Goal: Task Accomplishment & Management: Manage account settings

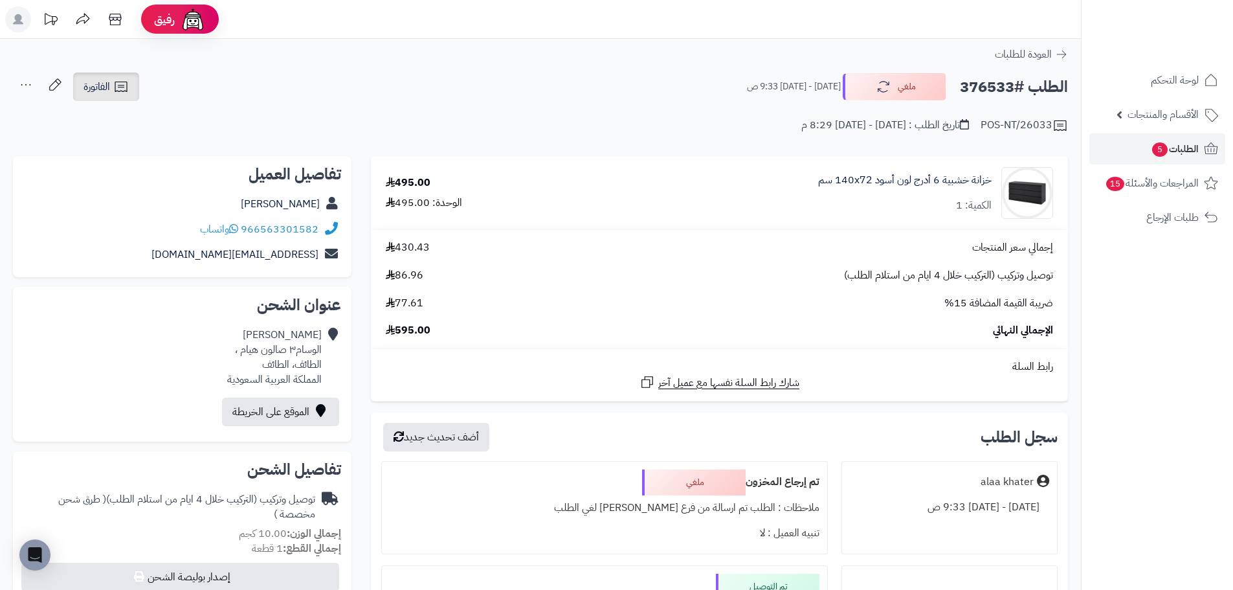
click at [82, 93] on link "الفاتورة" at bounding box center [106, 87] width 66 height 28
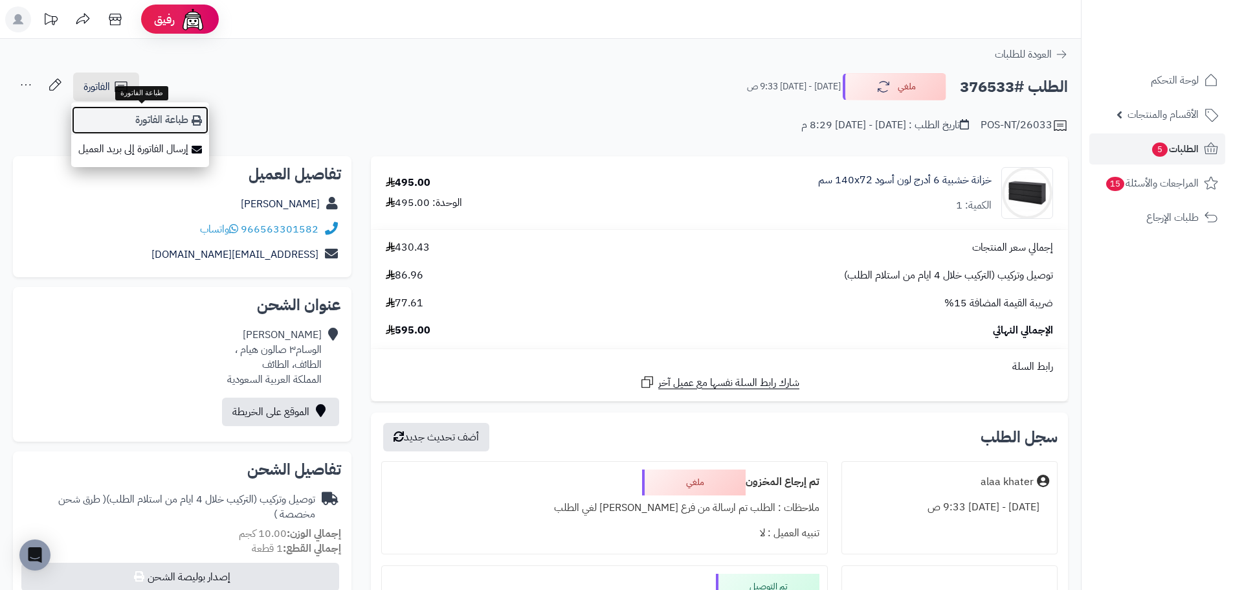
click at [198, 126] on link "طباعة الفاتورة" at bounding box center [140, 120] width 138 height 29
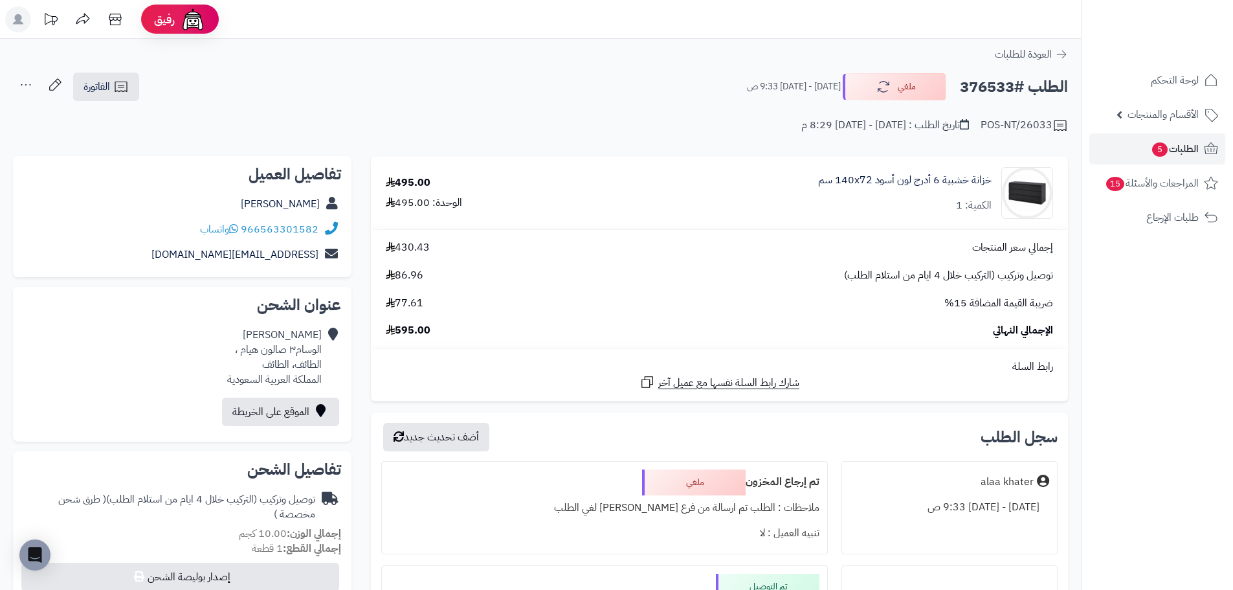
click at [1004, 89] on h2 "الطلب #376533" at bounding box center [1014, 87] width 108 height 27
copy h2 "376533"
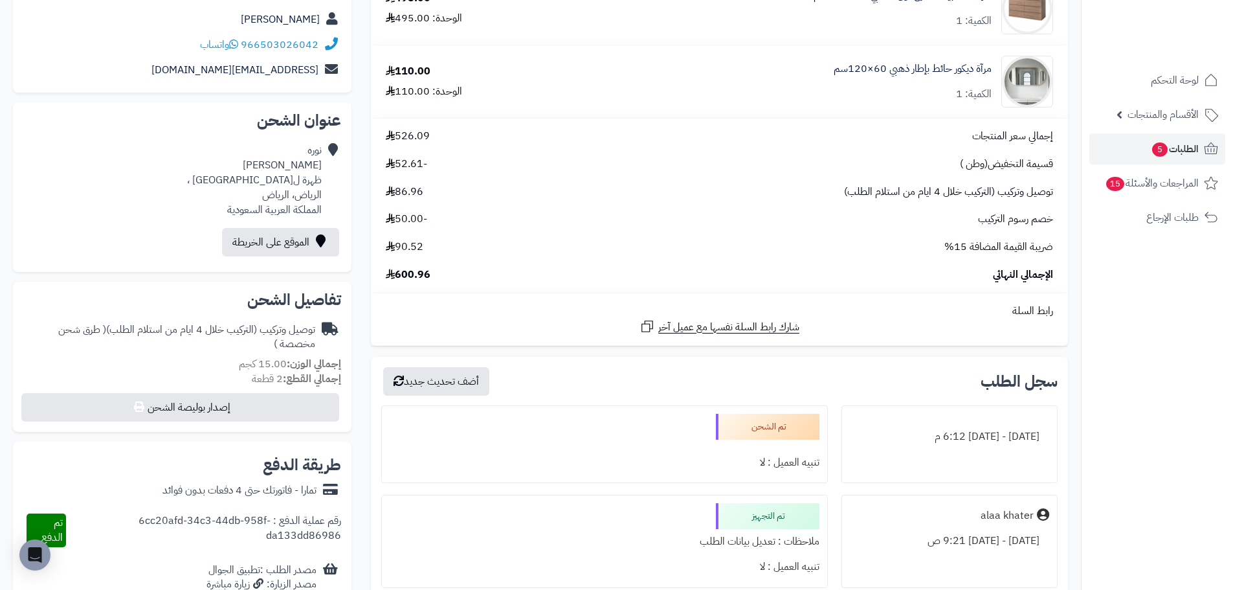
scroll to position [173, 0]
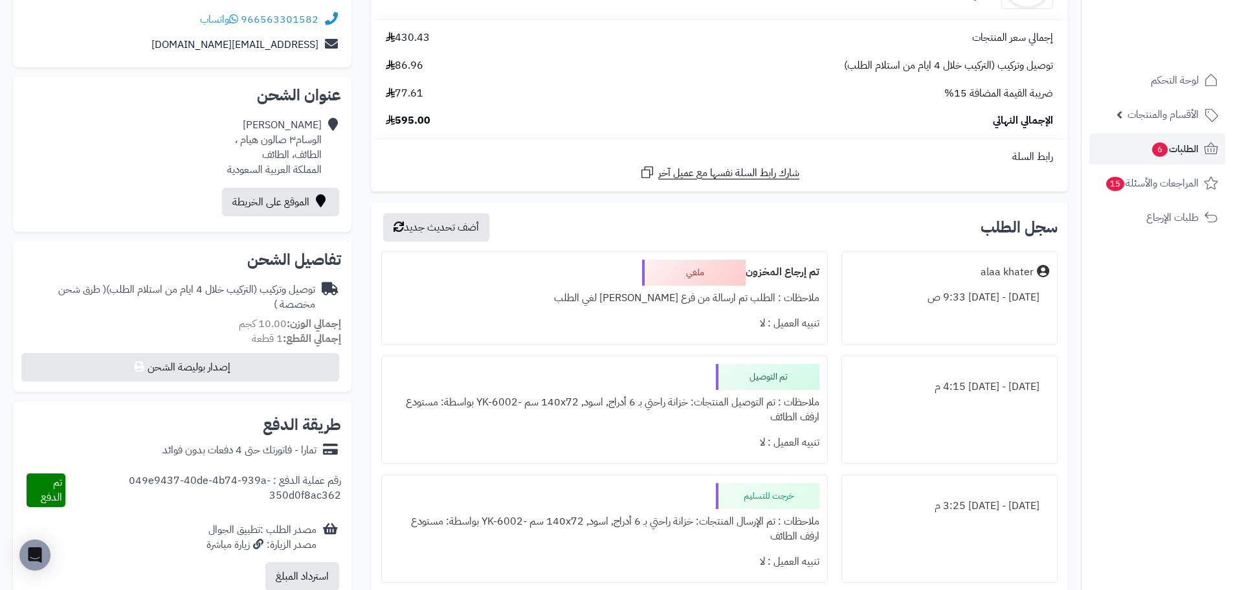
scroll to position [194, 0]
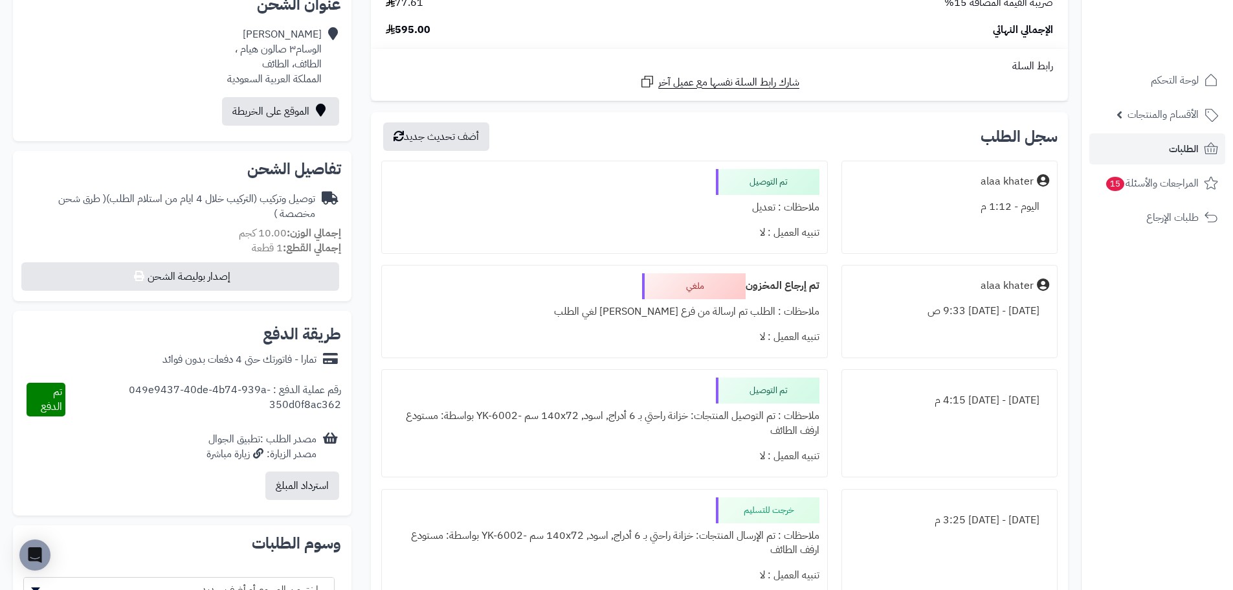
scroll to position [388, 0]
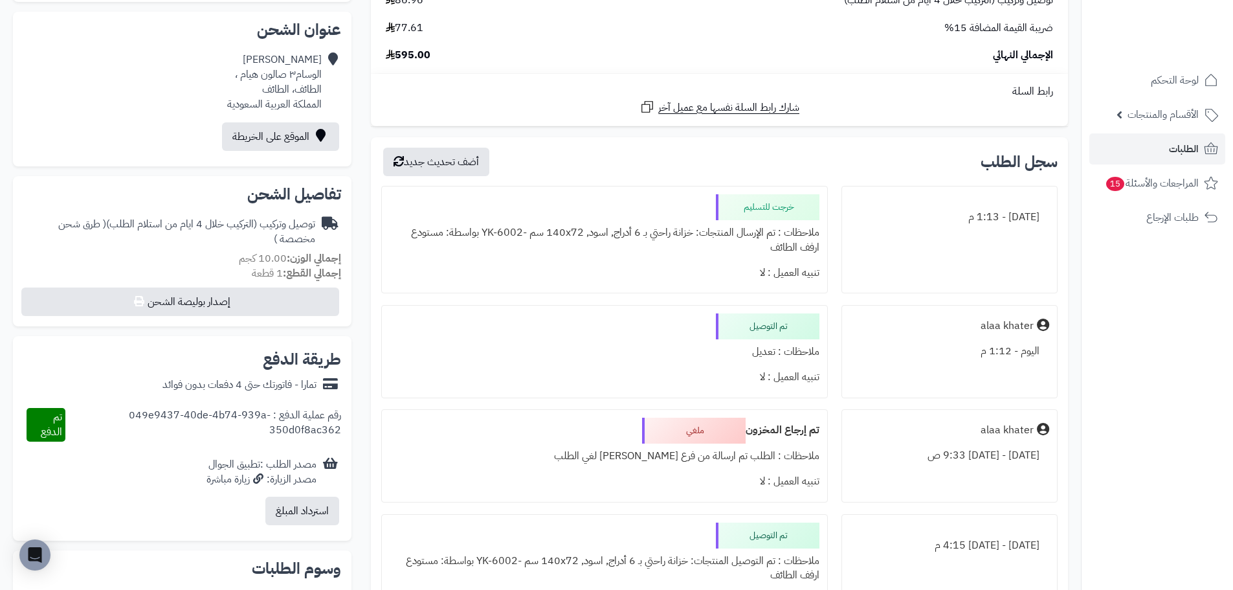
scroll to position [388, 0]
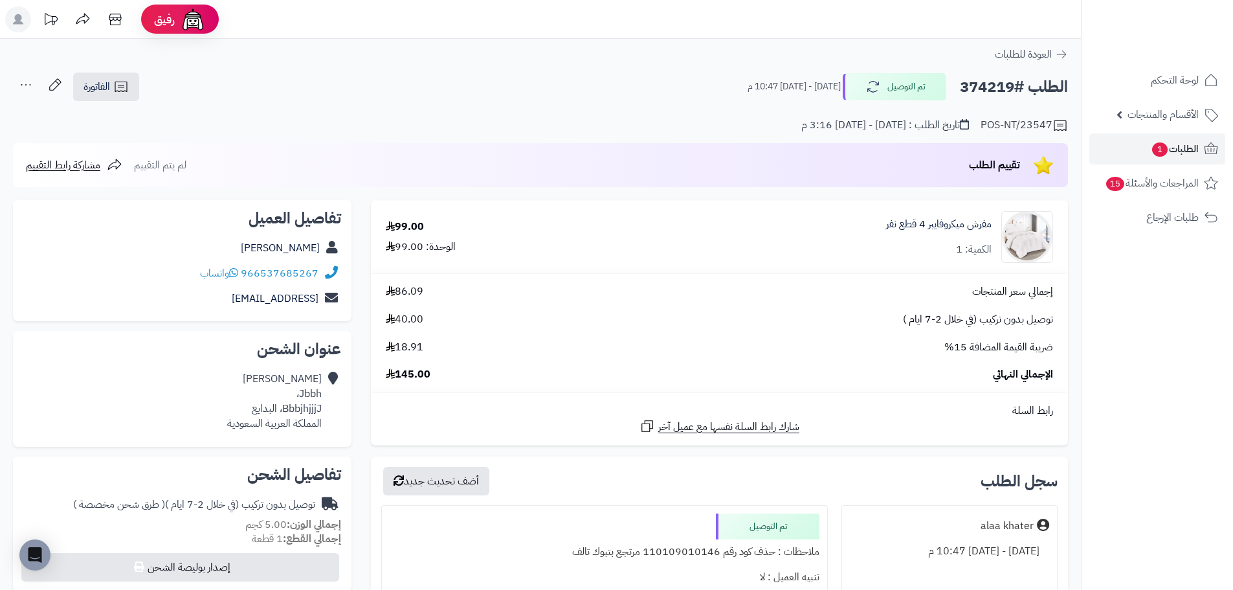
click at [981, 95] on h2 "الطلب #374219" at bounding box center [1014, 87] width 108 height 27
copy h2 "374219"
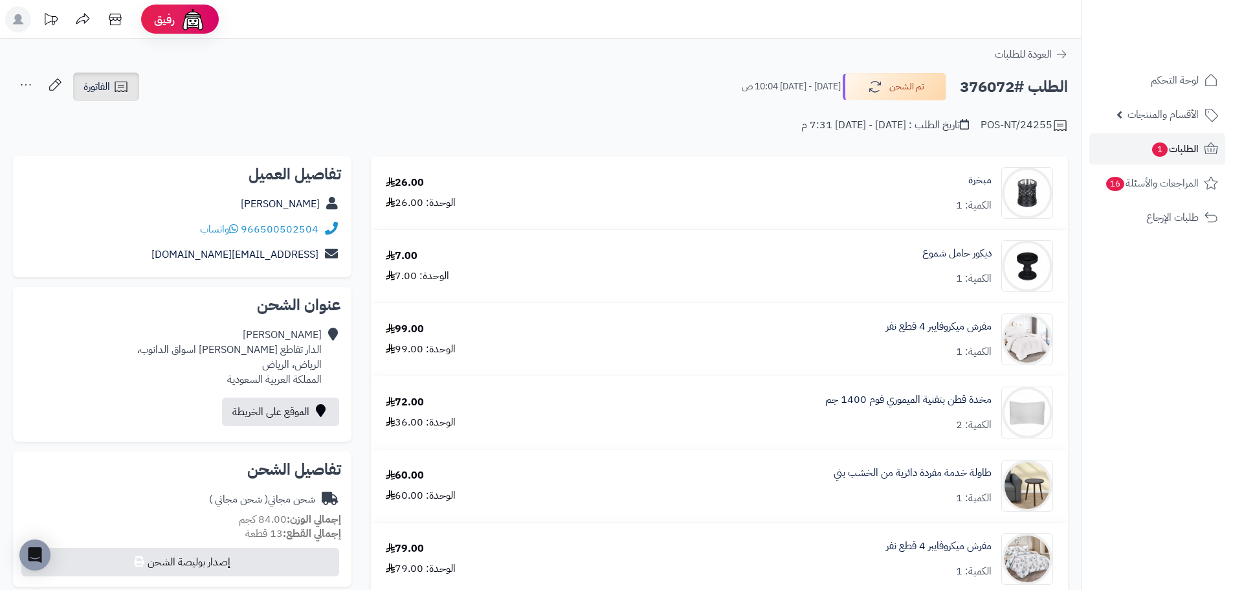
click at [117, 93] on icon at bounding box center [121, 87] width 16 height 16
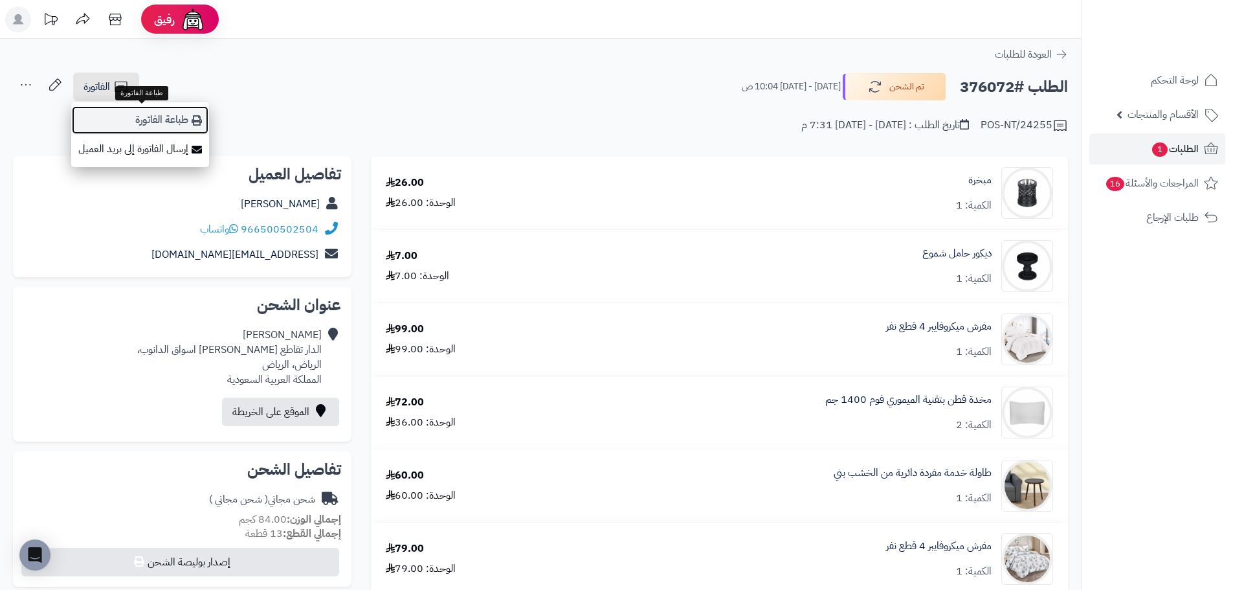
click at [184, 124] on link "طباعة الفاتورة" at bounding box center [140, 120] width 138 height 29
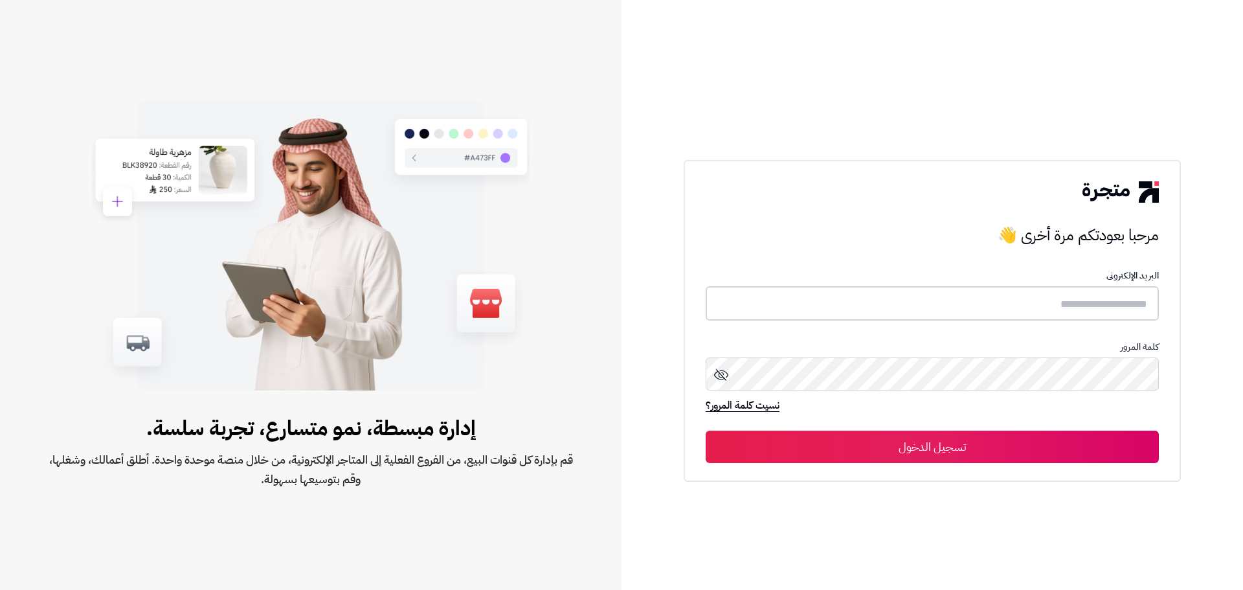
type input "**********"
click at [1002, 449] on button "تسجيل الدخول" at bounding box center [932, 446] width 453 height 32
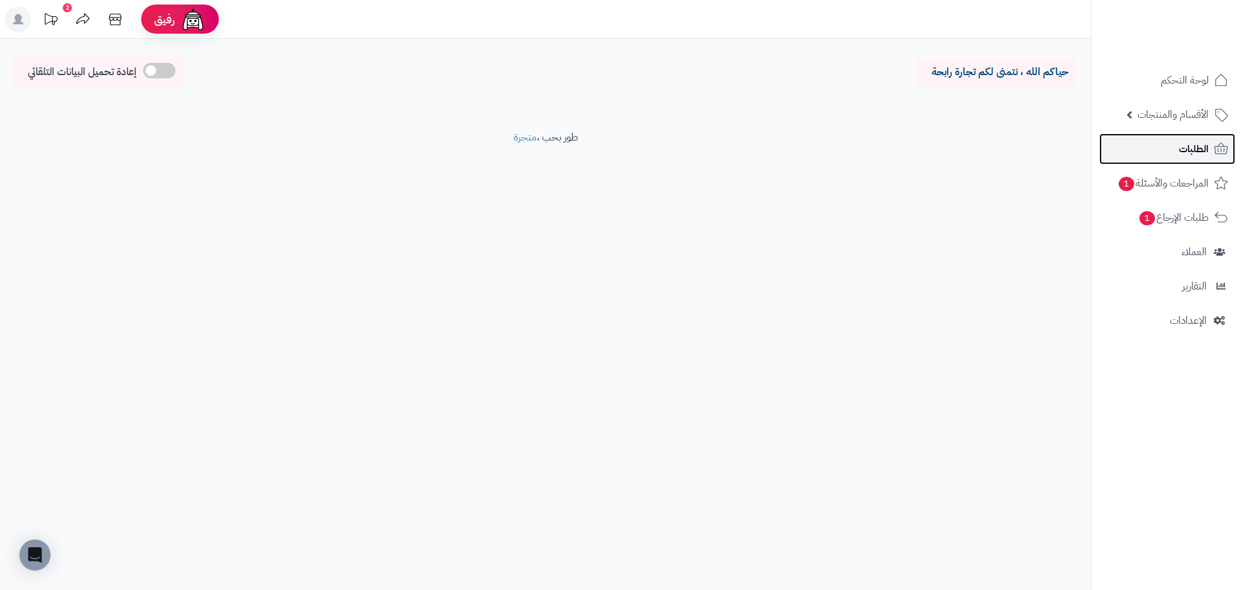
click at [1189, 153] on span "الطلبات" at bounding box center [1194, 149] width 30 height 18
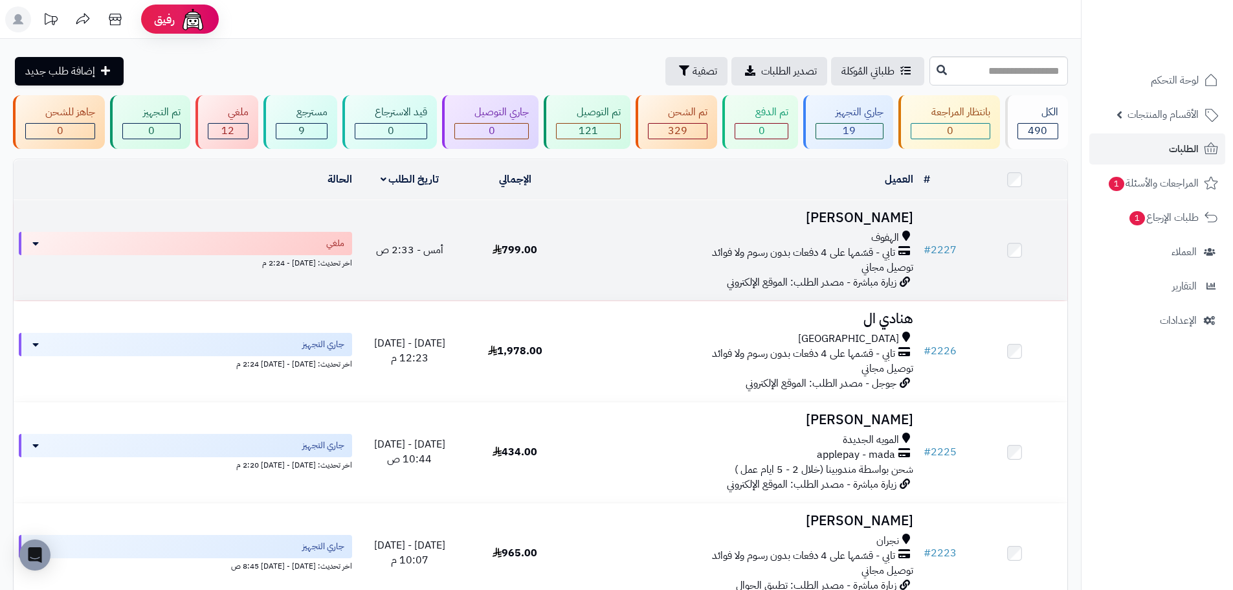
click at [702, 233] on div "الهفوف" at bounding box center [743, 237] width 341 height 15
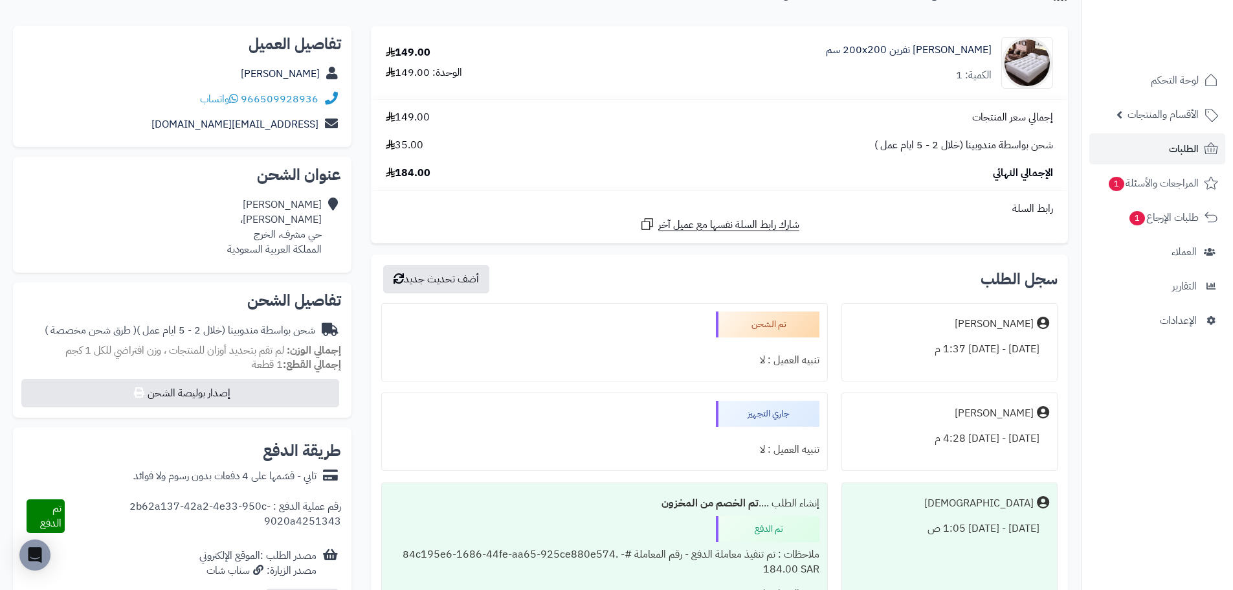
scroll to position [65, 0]
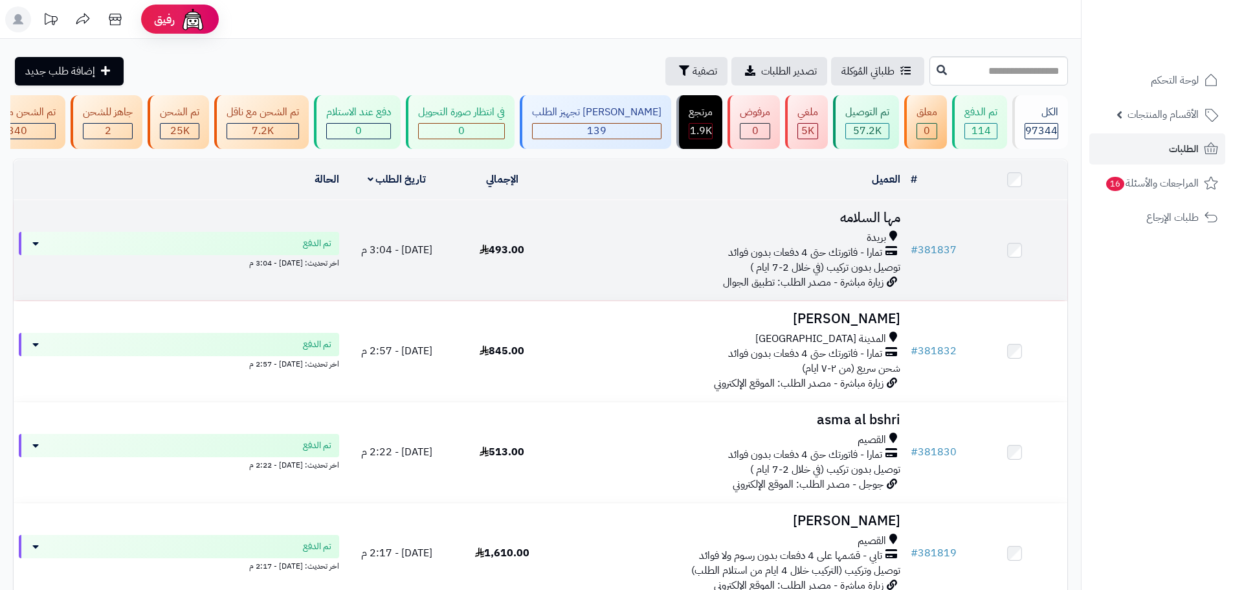
click at [596, 284] on td "مها السلامه بريدة تمارا - فاتورتك حتى 4 دفعات بدون فوائد توصيل بدون تركيب (في خ…" at bounding box center [730, 250] width 351 height 100
click at [527, 253] on td "493.00" at bounding box center [502, 250] width 106 height 100
